Goal: Task Accomplishment & Management: Manage account settings

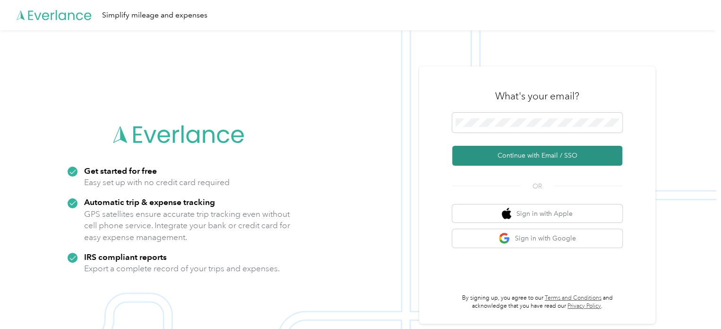
click at [528, 154] on button "Continue with Email / SSO" at bounding box center [537, 156] width 170 height 20
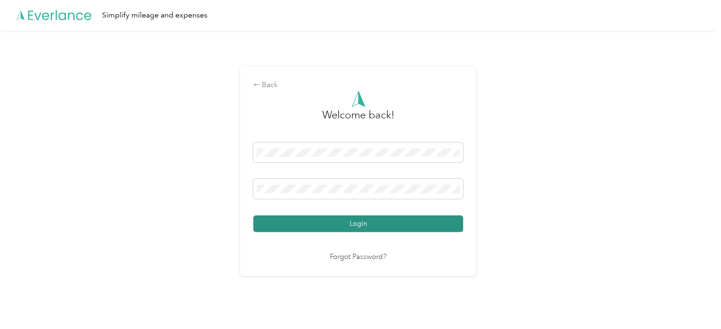
click at [378, 220] on button "Login" at bounding box center [358, 223] width 210 height 17
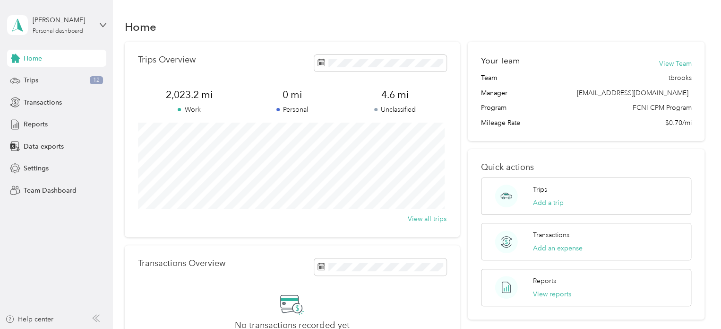
click at [102, 22] on icon at bounding box center [103, 25] width 7 height 7
click at [189, 28] on div "Home" at bounding box center [415, 27] width 581 height 20
click at [103, 23] on icon at bounding box center [103, 25] width 7 height 7
click at [70, 77] on div "Team dashboard" at bounding box center [107, 76] width 186 height 17
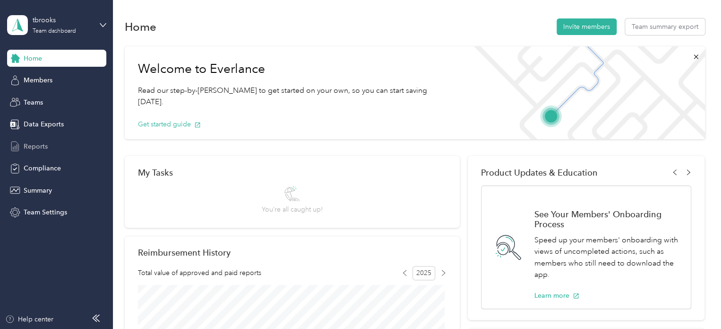
click at [34, 149] on span "Reports" at bounding box center [36, 146] width 24 height 10
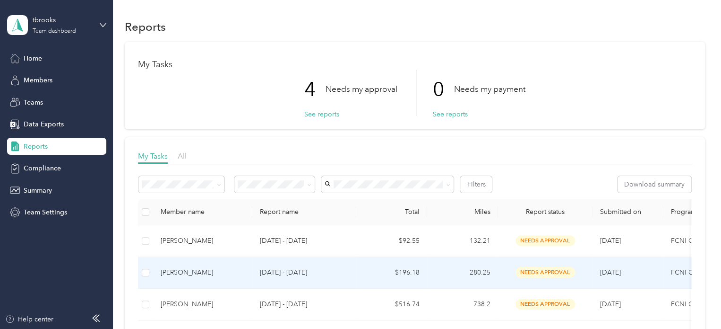
click at [192, 257] on td "[PERSON_NAME]" at bounding box center [202, 273] width 99 height 32
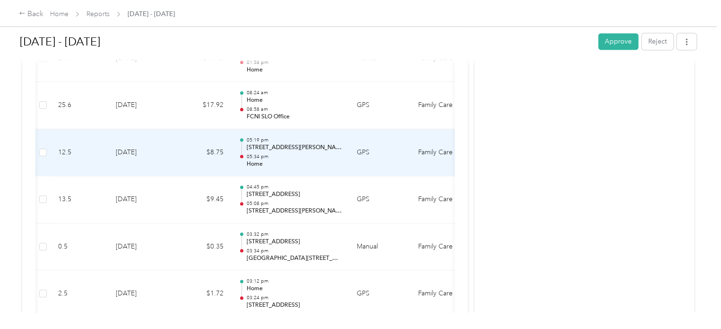
scroll to position [0, 134]
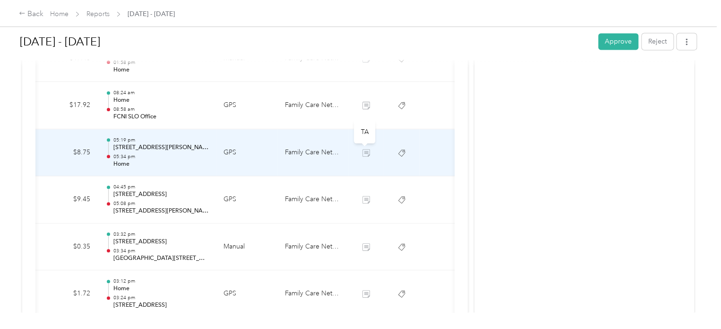
click at [363, 149] on icon at bounding box center [367, 153] width 8 height 8
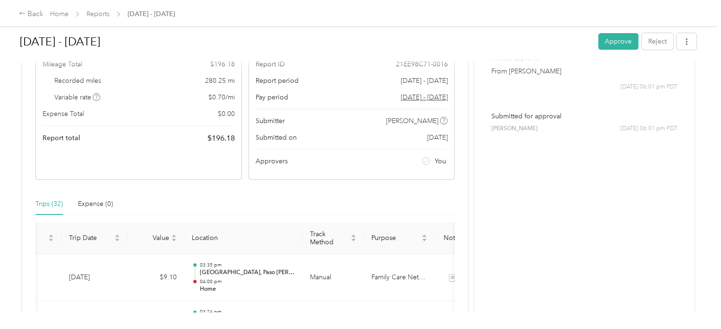
scroll to position [0, 0]
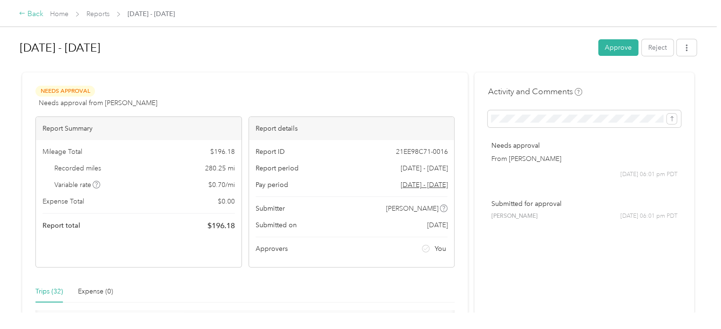
click at [24, 10] on icon at bounding box center [22, 13] width 7 height 7
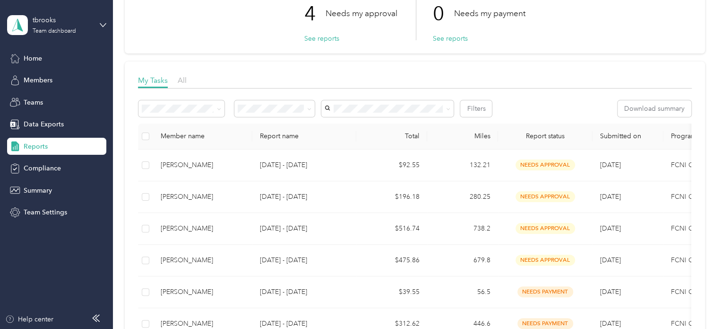
scroll to position [77, 0]
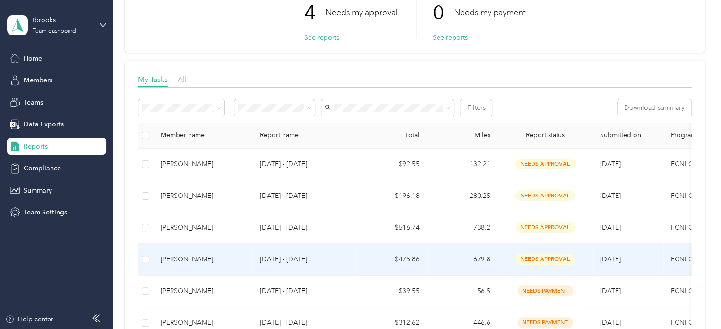
click at [212, 266] on td "[PERSON_NAME]" at bounding box center [202, 259] width 99 height 32
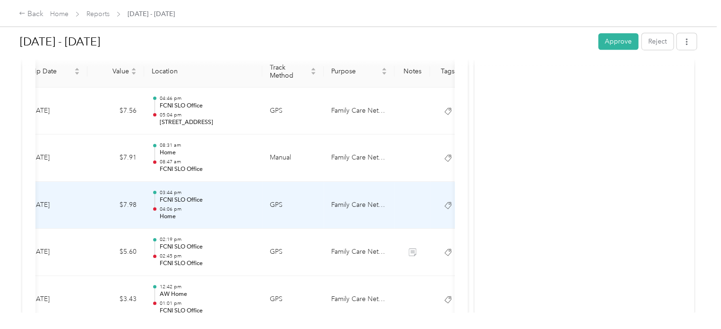
scroll to position [0, 85]
click at [223, 216] on p "Home" at bounding box center [210, 216] width 96 height 9
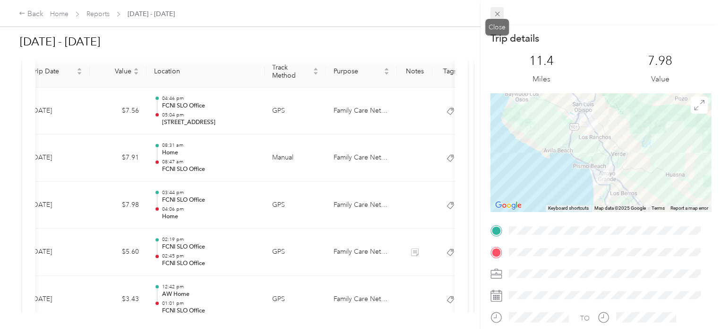
click at [497, 14] on icon at bounding box center [497, 14] width 5 height 5
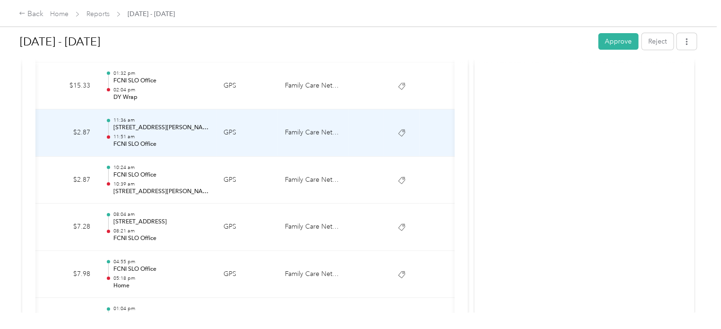
scroll to position [1784, 0]
click at [398, 130] on icon at bounding box center [402, 134] width 8 height 8
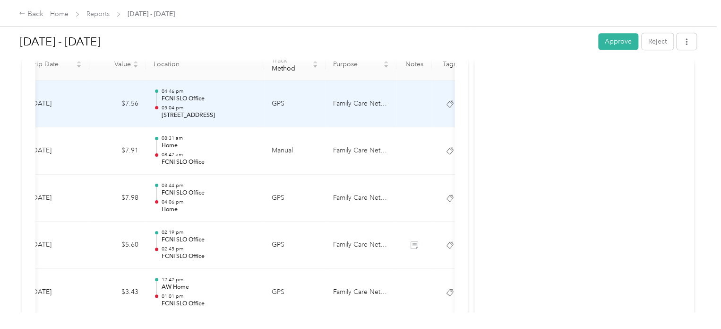
scroll to position [212, 0]
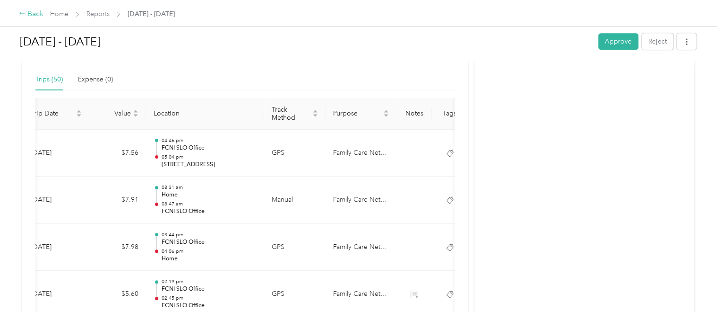
click at [30, 12] on div "Back" at bounding box center [31, 14] width 25 height 11
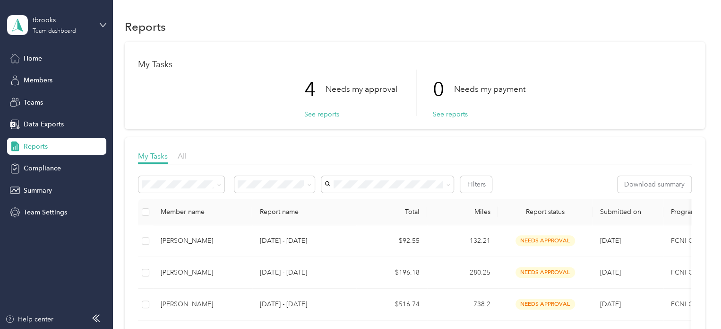
scroll to position [100, 0]
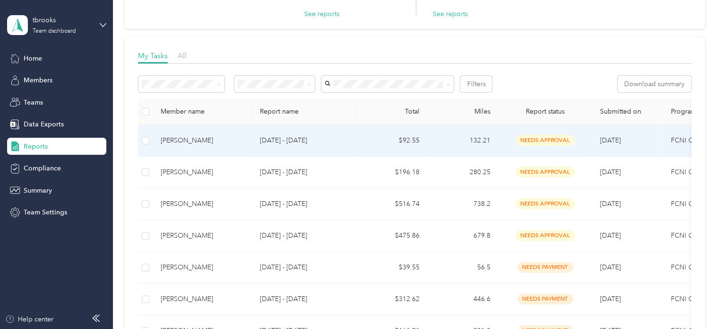
click at [199, 136] on div "[PERSON_NAME]" at bounding box center [203, 140] width 84 height 10
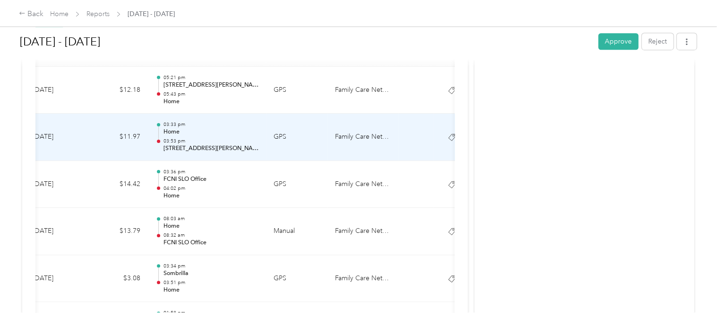
scroll to position [225, 0]
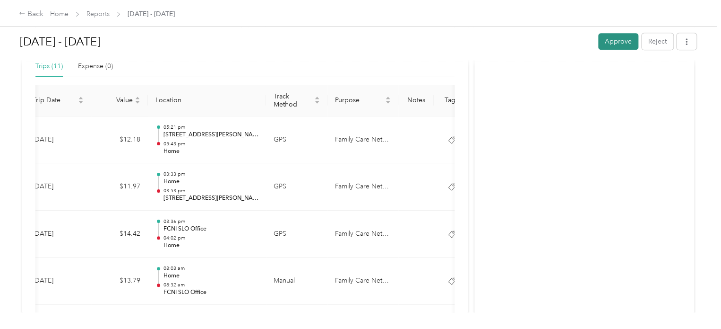
click at [613, 43] on button "Approve" at bounding box center [619, 41] width 40 height 17
click at [28, 10] on div "Back" at bounding box center [31, 14] width 25 height 11
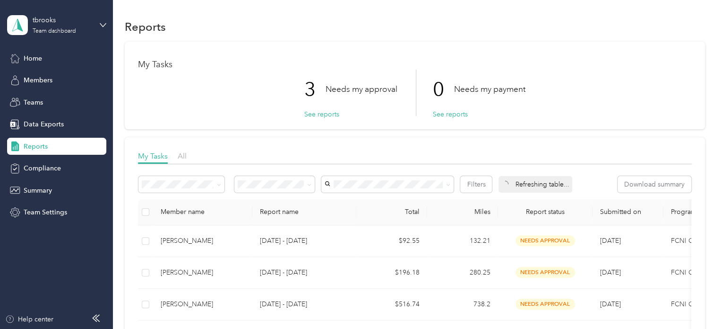
scroll to position [48, 0]
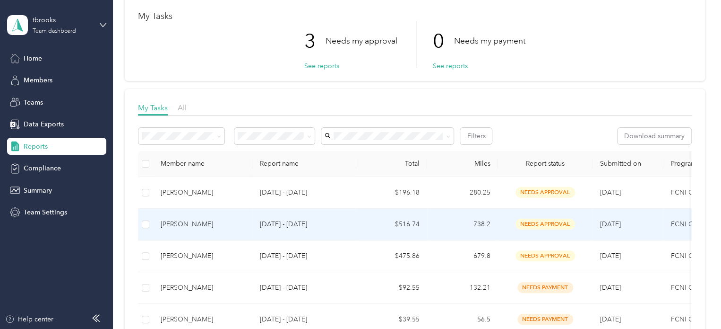
click at [191, 224] on div "[PERSON_NAME]" at bounding box center [203, 224] width 84 height 10
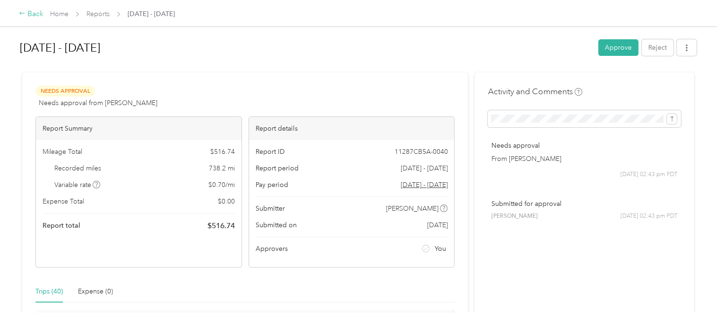
click at [27, 9] on div "Back" at bounding box center [31, 14] width 25 height 11
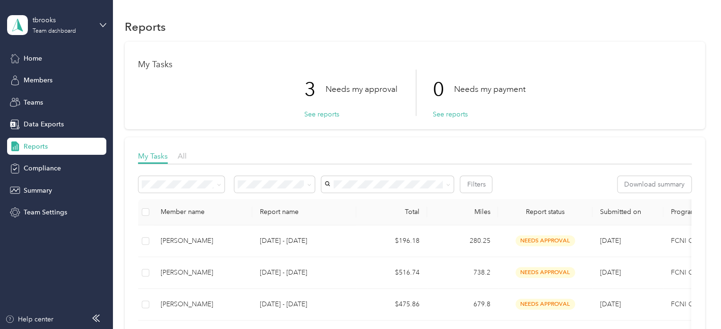
scroll to position [72, 0]
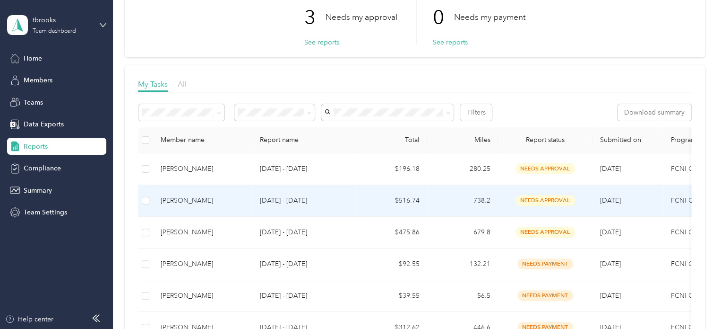
click at [180, 201] on div "[PERSON_NAME]" at bounding box center [203, 200] width 84 height 10
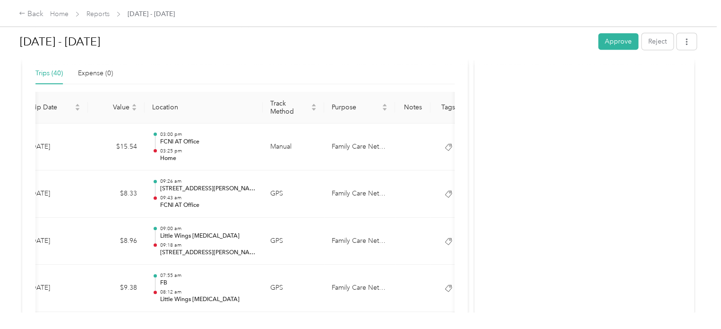
scroll to position [217, 0]
click at [615, 36] on button "Approve" at bounding box center [619, 41] width 40 height 17
click at [36, 16] on div "Back" at bounding box center [31, 14] width 25 height 11
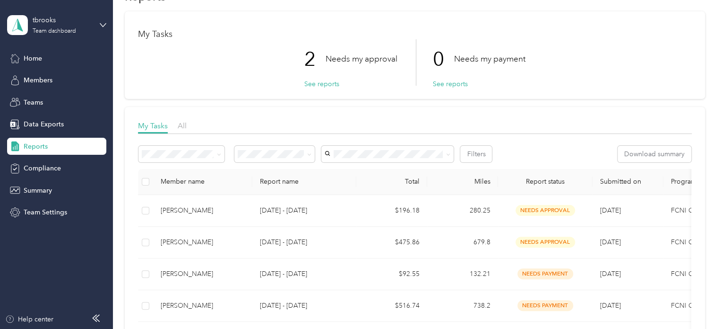
scroll to position [47, 0]
